Goal: Task Accomplishment & Management: Manage account settings

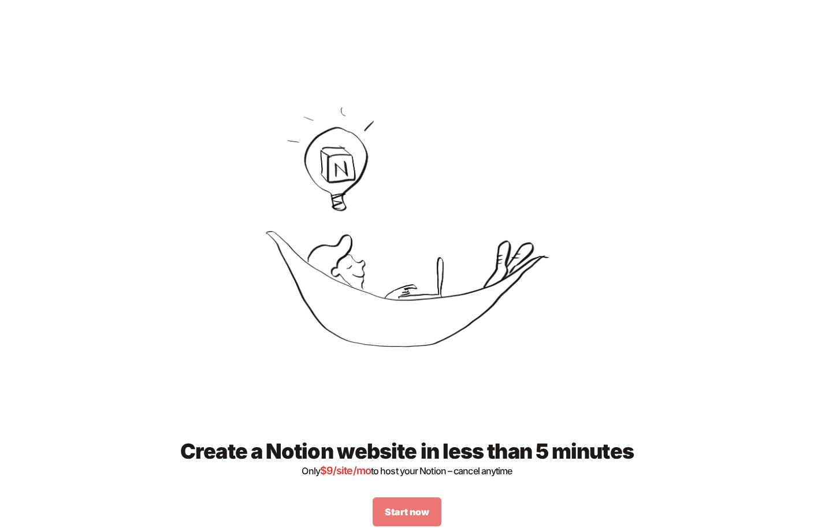
scroll to position [1374, 0]
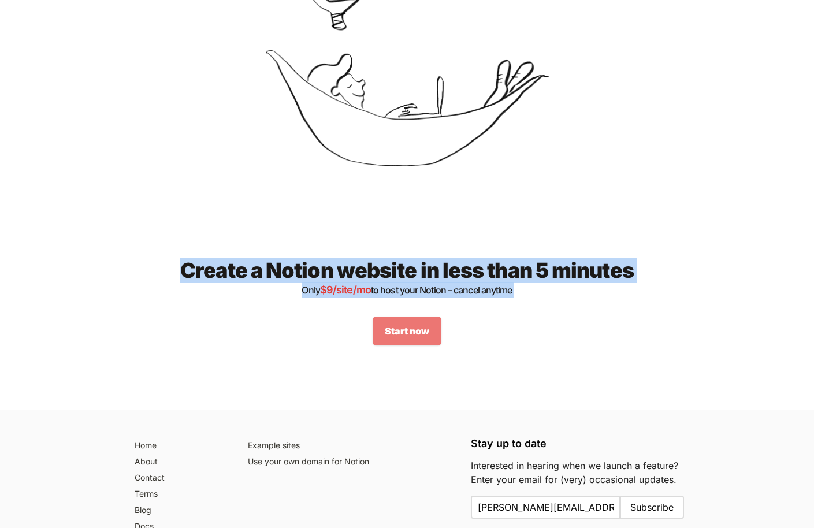
drag, startPoint x: 328, startPoint y: 242, endPoint x: 562, endPoint y: 326, distance: 248.4
click at [562, 327] on div "Create a Notion website in less than 5 minutes Only $ 9 /site/mo to host your N…" at bounding box center [407, 302] width 555 height 161
click at [562, 326] on div "Start now" at bounding box center [408, 331] width 518 height 29
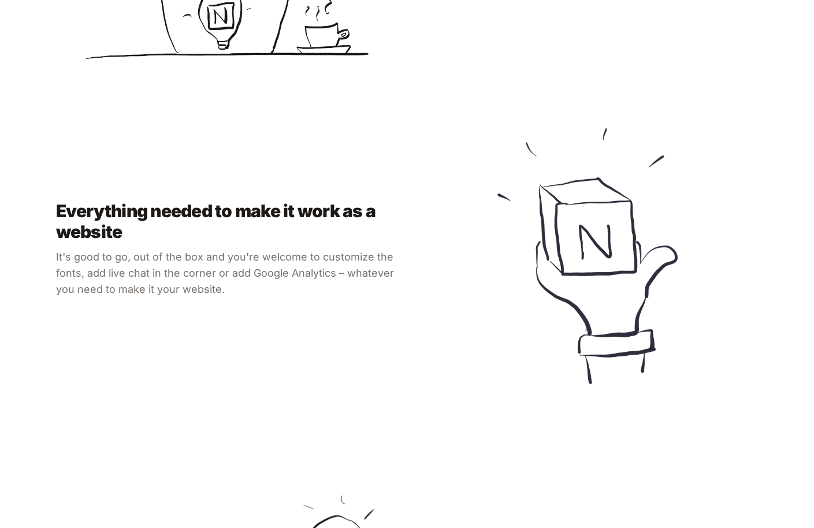
scroll to position [0, 0]
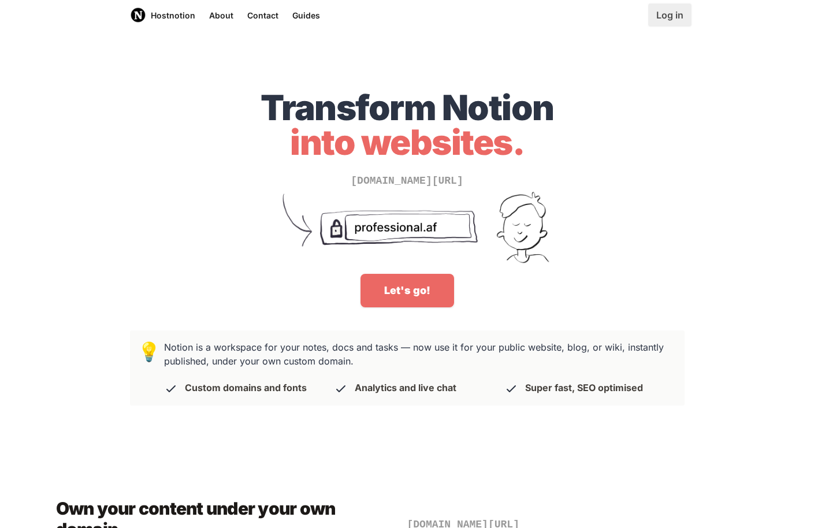
click at [669, 12] on link "Log in" at bounding box center [669, 14] width 43 height 23
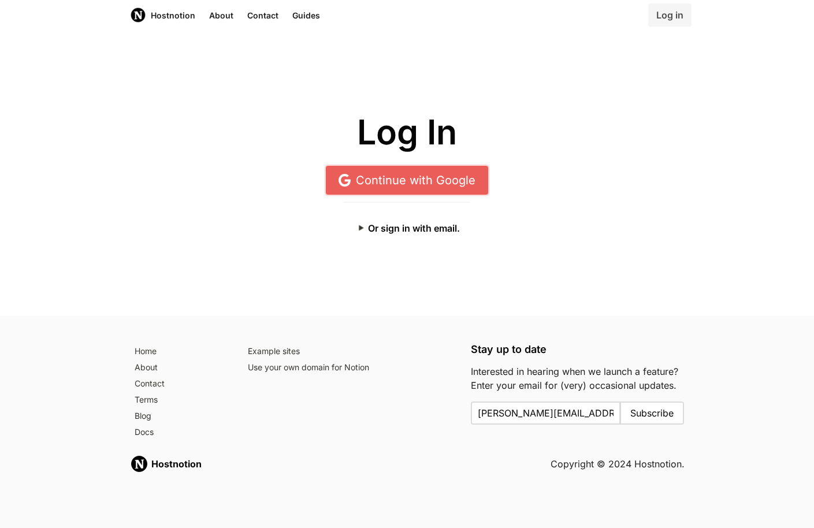
click at [395, 170] on link "Continue with Google" at bounding box center [407, 180] width 162 height 29
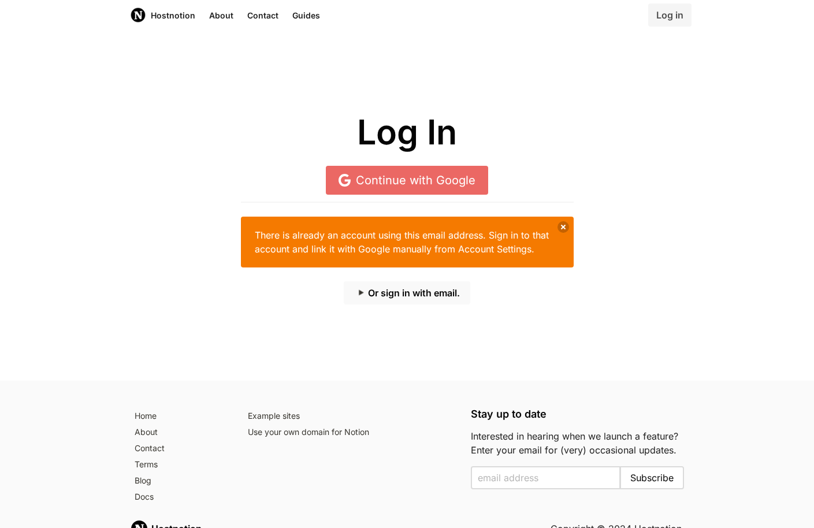
drag, startPoint x: 350, startPoint y: 280, endPoint x: 377, endPoint y: 291, distance: 29.3
click at [350, 280] on div "There is already an account using this email address. Sign in to that account a…" at bounding box center [407, 246] width 333 height 117
click at [384, 293] on button "Or sign in with email." at bounding box center [407, 292] width 127 height 23
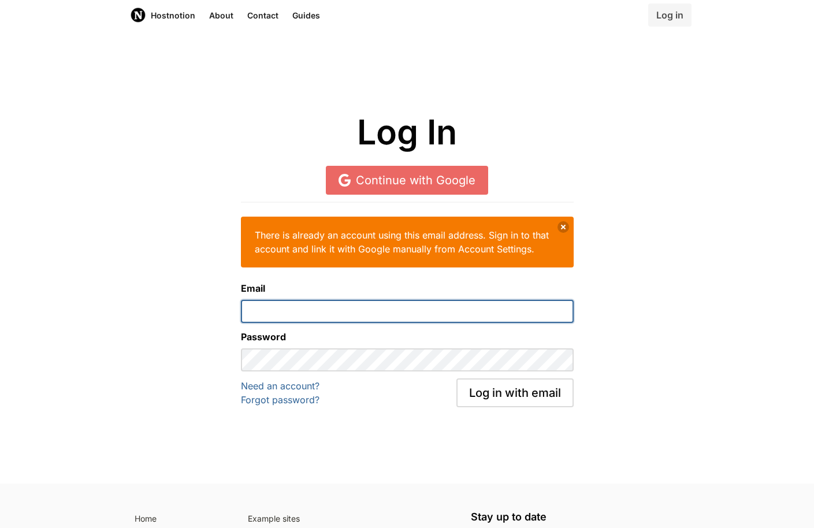
click at [301, 310] on input "email" at bounding box center [407, 311] width 333 height 23
type input "b.m.cebulla@gmail.com"
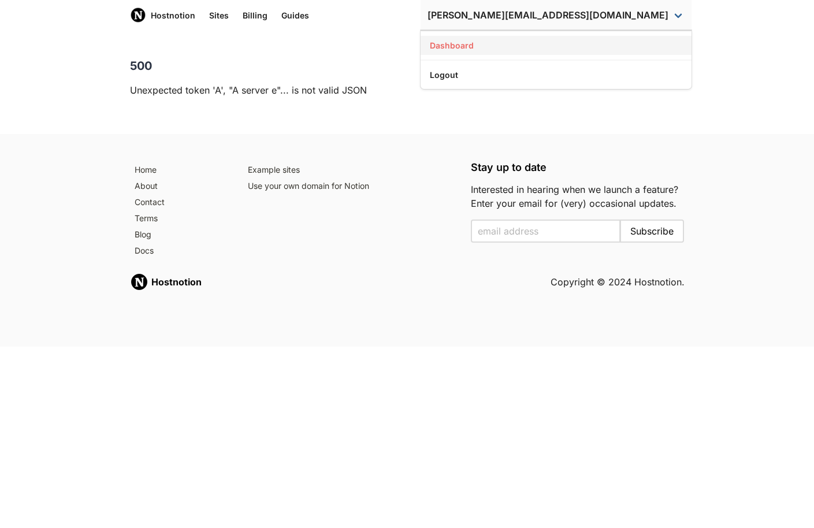
click at [596, 46] on link "Dashboard" at bounding box center [556, 45] width 271 height 19
drag, startPoint x: 220, startPoint y: 17, endPoint x: 214, endPoint y: 20, distance: 6.7
click at [220, 17] on link "Sites" at bounding box center [219, 15] width 34 height 30
click at [218, 10] on link "Sites" at bounding box center [219, 15] width 34 height 30
click at [172, 18] on link "Hostnotion" at bounding box center [162, 15] width 79 height 30
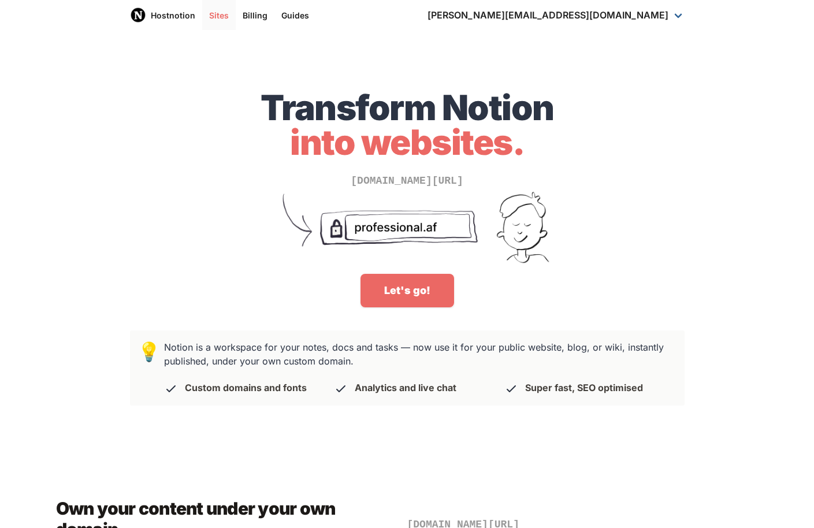
click at [211, 12] on link "Sites" at bounding box center [219, 15] width 34 height 30
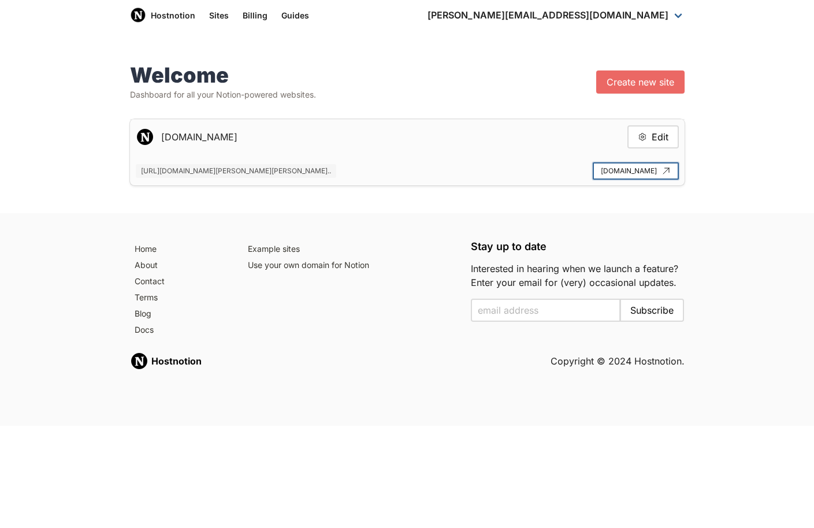
click at [643, 169] on link "nicoleandbrant.com" at bounding box center [636, 170] width 86 height 17
click at [252, 20] on link "Billing" at bounding box center [255, 15] width 39 height 30
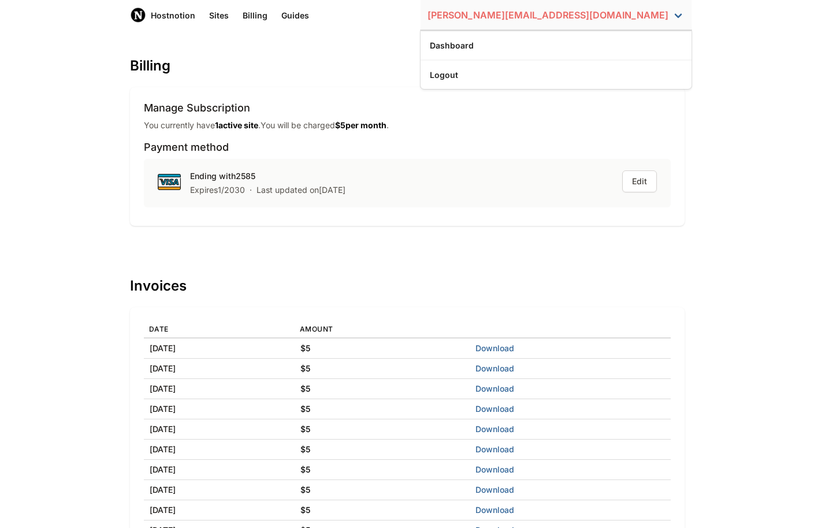
click at [617, 17] on link "b.m.cebulla@gmail.com" at bounding box center [556, 15] width 271 height 30
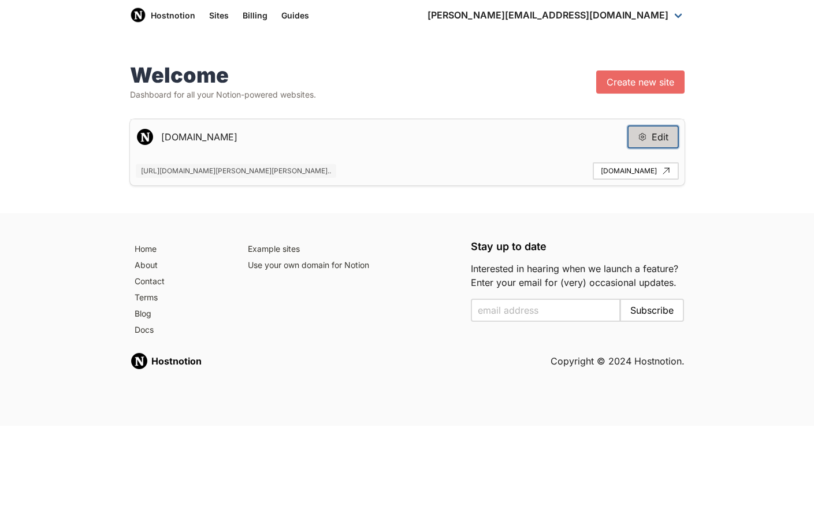
click at [651, 139] on button "Edit" at bounding box center [653, 136] width 51 height 23
type input "nicoleandbrant.com"
type input "https://www.notion.so/nicole-and-brant-s-awesome-website-cfb204eb7a23435bbfbe93…"
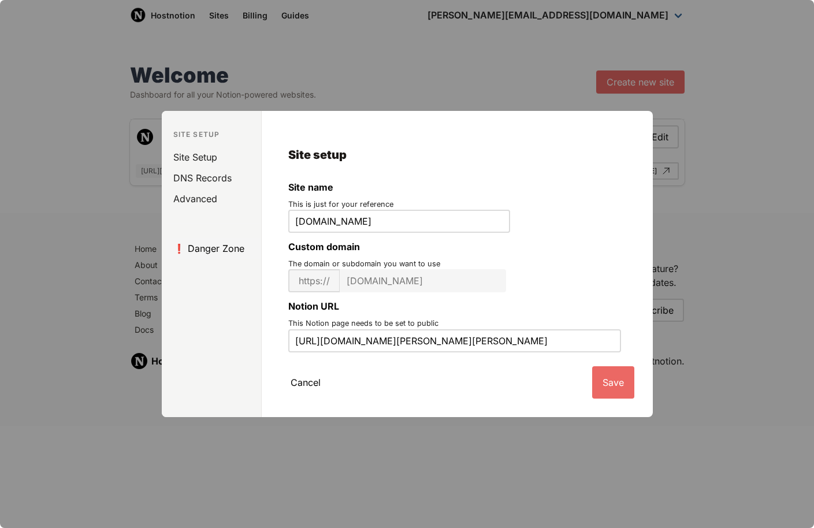
click at [191, 248] on link "❗️ Danger Zone" at bounding box center [213, 248] width 95 height 21
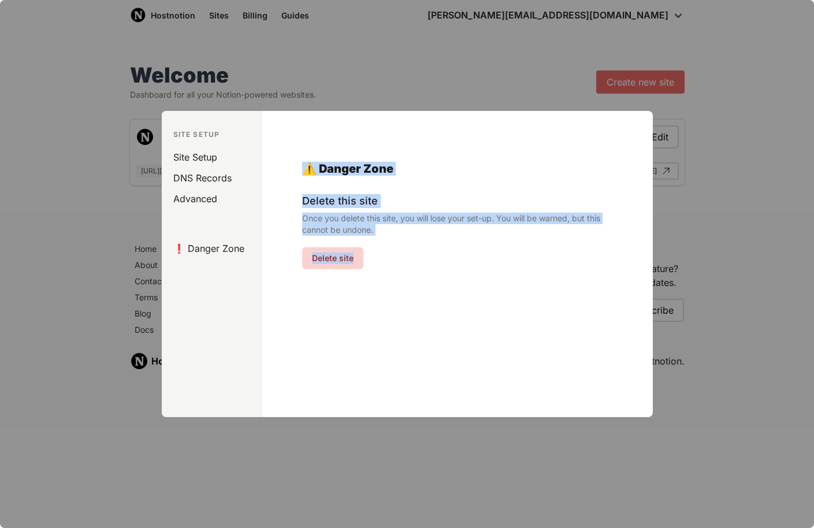
drag, startPoint x: 284, startPoint y: 150, endPoint x: 433, endPoint y: 316, distance: 223.4
click at [435, 315] on main "Site setup Site name This is just for your reference nicoleandbrant.com Custom …" at bounding box center [457, 264] width 391 height 306
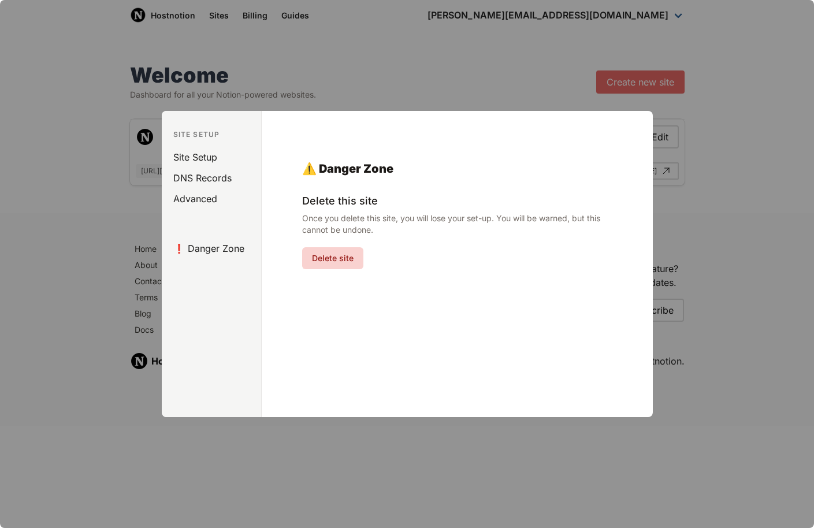
drag, startPoint x: 433, startPoint y: 316, endPoint x: 359, endPoint y: 303, distance: 75.1
click at [428, 316] on main "Site setup Site name This is just for your reference nicoleandbrant.com Custom …" at bounding box center [457, 264] width 391 height 306
click at [193, 209] on ul "Site Setup DNS Records Advanced ❗️ Danger Zone" at bounding box center [211, 203] width 99 height 112
click at [200, 194] on link "Advanced" at bounding box center [213, 198] width 95 height 21
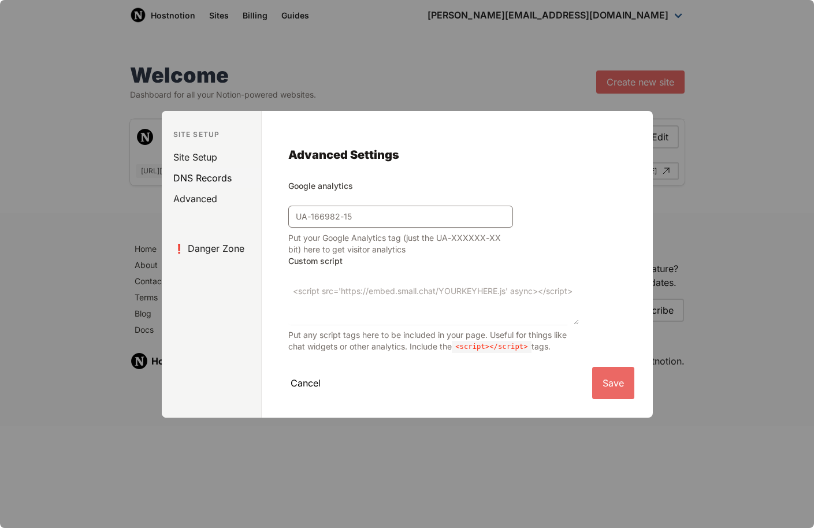
click at [205, 179] on link "DNS Records" at bounding box center [213, 178] width 95 height 21
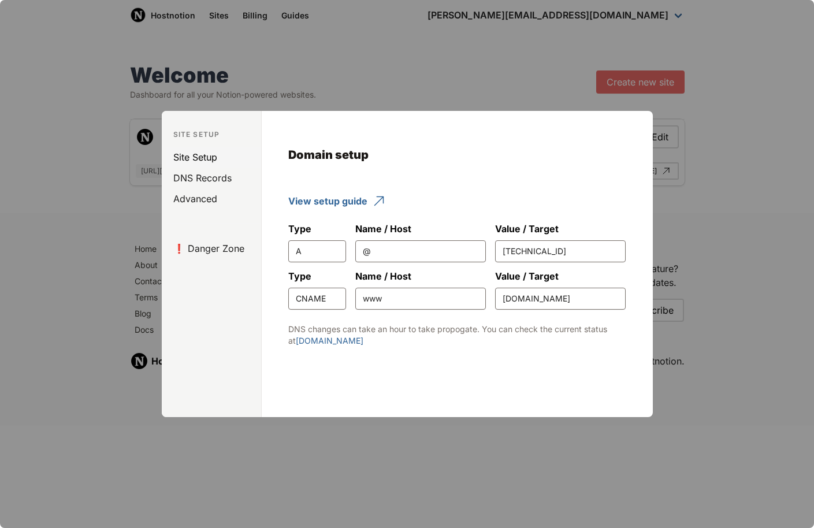
click at [203, 151] on link "Site Setup" at bounding box center [213, 157] width 95 height 21
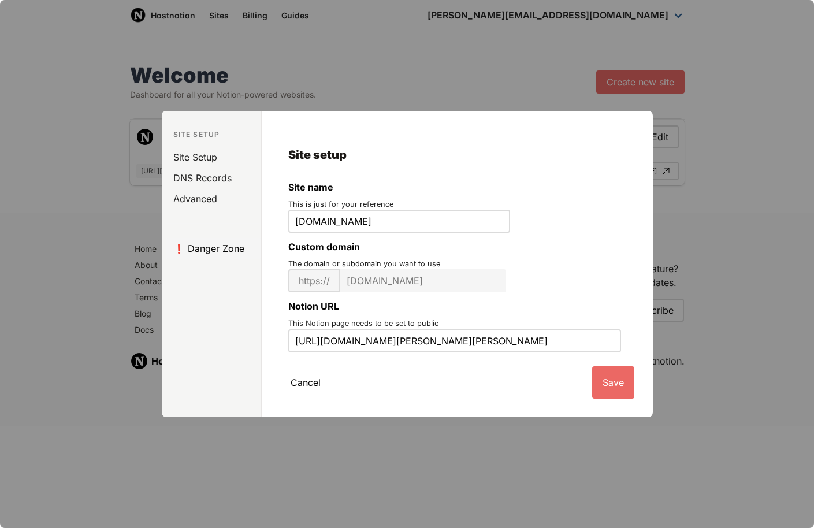
click at [214, 253] on link "❗️ Danger Zone" at bounding box center [213, 248] width 95 height 21
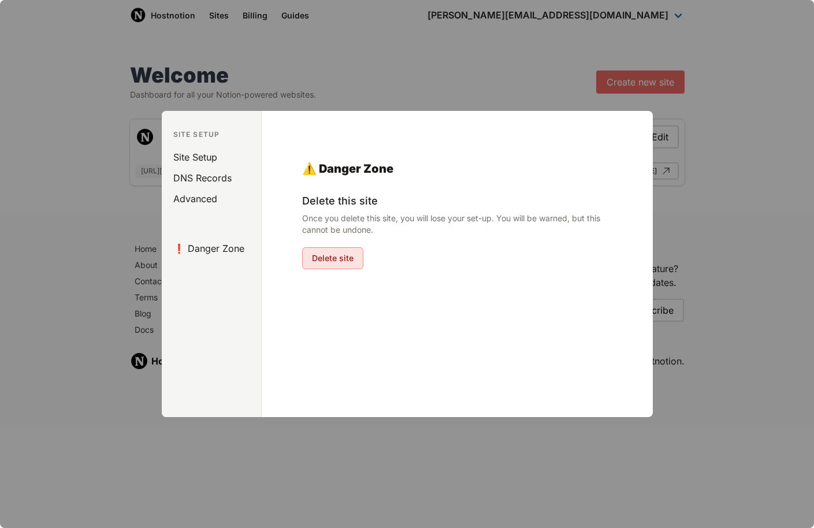
click at [335, 259] on button "Delete site" at bounding box center [332, 258] width 61 height 22
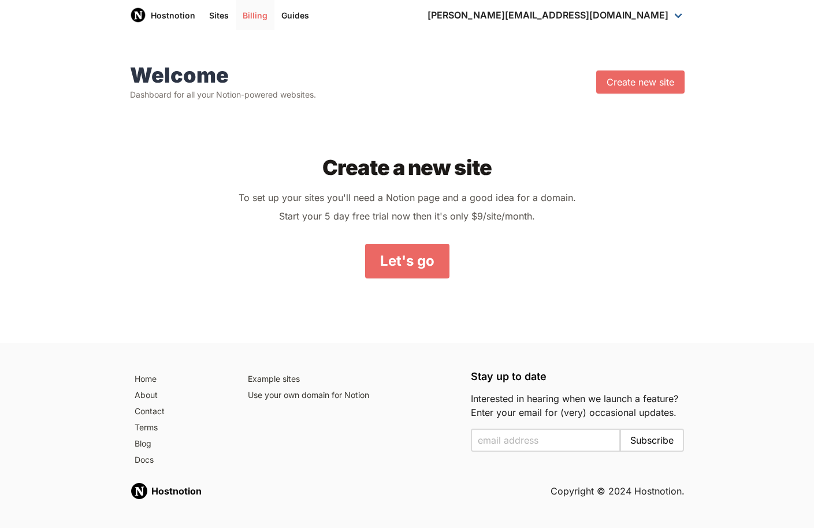
click at [246, 12] on link "Billing" at bounding box center [255, 15] width 39 height 30
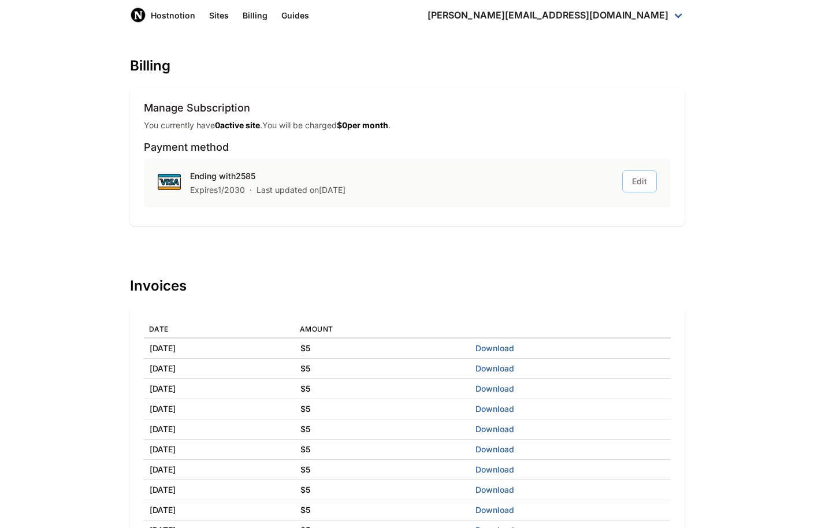
click at [639, 183] on button "Edit" at bounding box center [639, 181] width 35 height 22
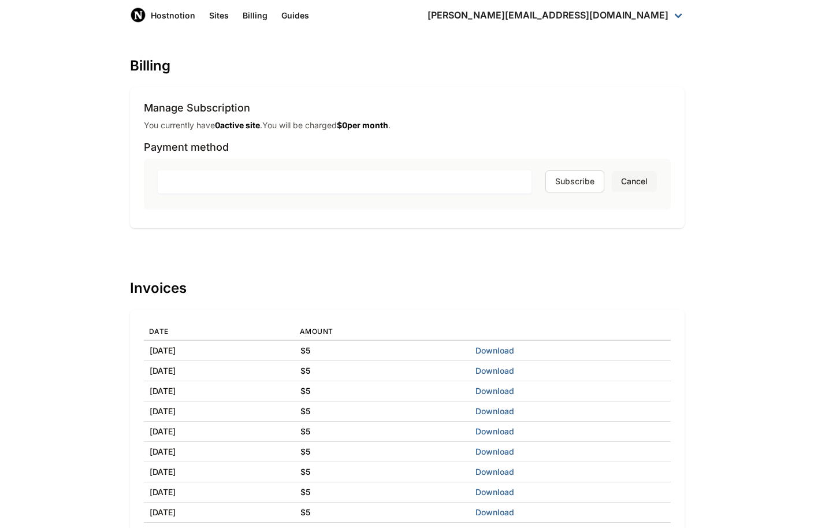
click at [638, 180] on button "Cancel" at bounding box center [634, 181] width 45 height 21
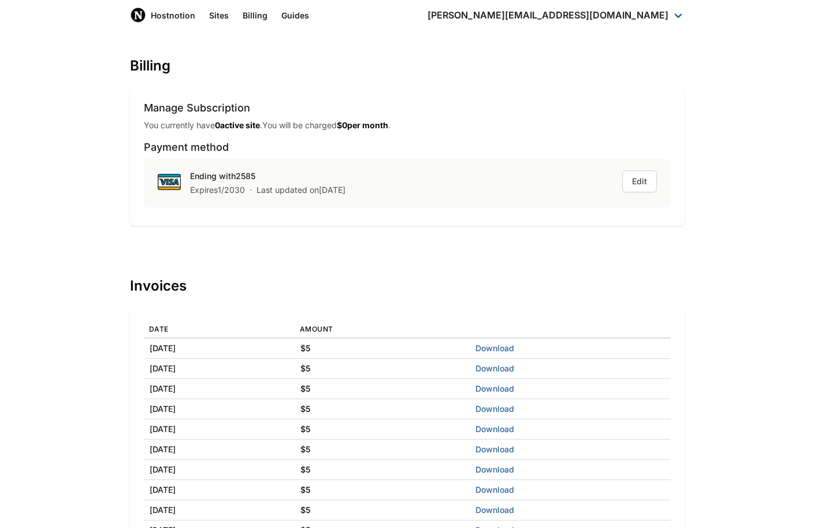
click at [492, 130] on div "You currently have 0 active site . You will be charged $ 0 per month ." at bounding box center [407, 126] width 527 height 12
drag, startPoint x: 335, startPoint y: 119, endPoint x: 427, endPoint y: 245, distance: 155.9
click at [409, 211] on div "Manage Subscription You currently have 0 active site . You will be charged $ 0 …" at bounding box center [407, 156] width 527 height 111
click at [427, 246] on div "Billing Manage Subscription You currently have 0 active site . You will be char…" at bounding box center [407, 306] width 555 height 496
click at [637, 178] on button "Edit" at bounding box center [639, 181] width 35 height 22
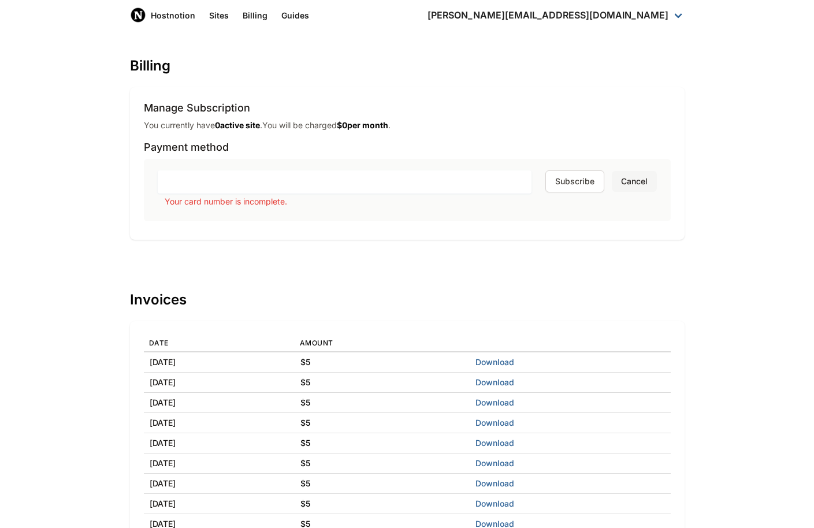
click at [632, 183] on button "Cancel" at bounding box center [634, 181] width 45 height 21
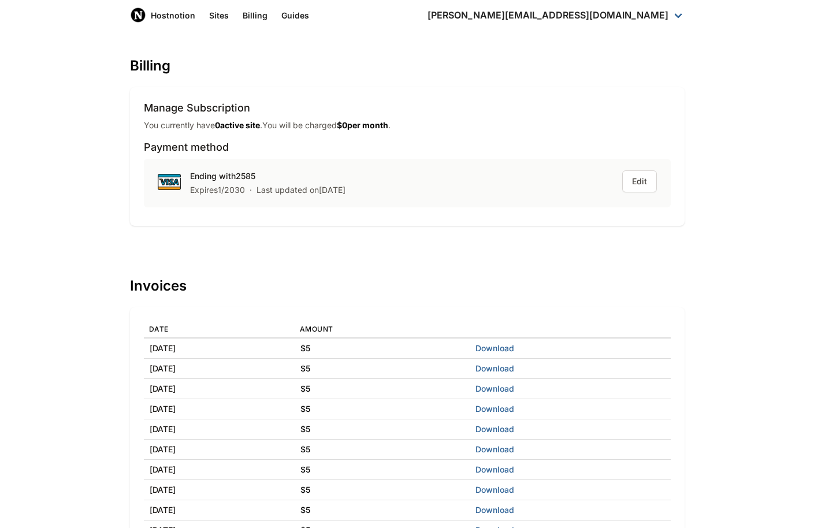
click at [580, 192] on div "Ending with 2585 Expires 1 / 2030 · Last updated on February 3rd 2025 Edit" at bounding box center [407, 183] width 527 height 49
click at [645, 182] on button "Edit" at bounding box center [639, 181] width 35 height 22
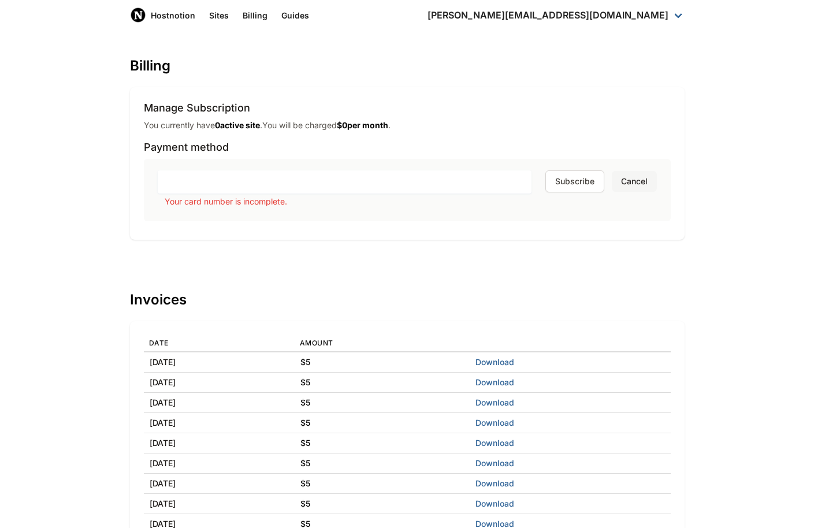
click at [618, 184] on button "Cancel" at bounding box center [634, 181] width 45 height 21
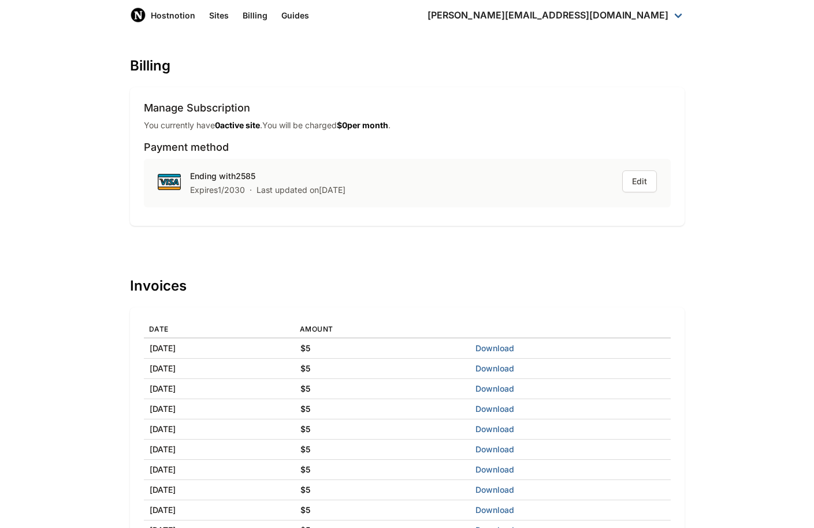
click at [471, 82] on div "Billing Manage Subscription You currently have 0 active site . You will be char…" at bounding box center [407, 306] width 555 height 496
drag, startPoint x: 606, startPoint y: 74, endPoint x: 474, endPoint y: 74, distance: 132.3
click at [605, 74] on link "Logout" at bounding box center [556, 74] width 271 height 19
